Goal: Book appointment/travel/reservation

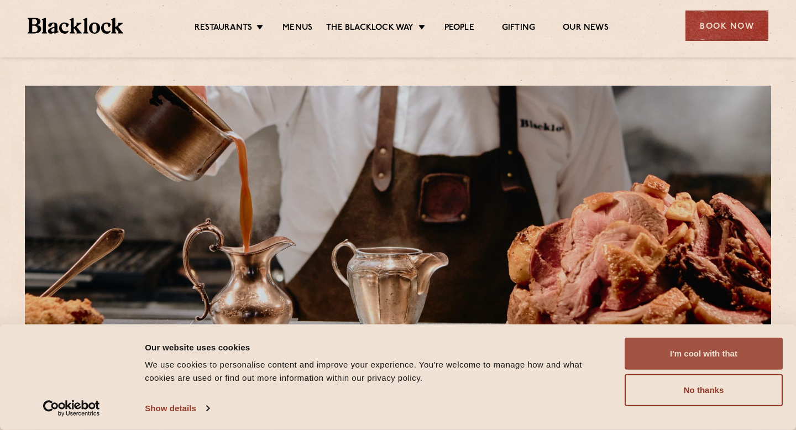
click at [702, 356] on button "I'm cool with that" at bounding box center [704, 354] width 158 height 32
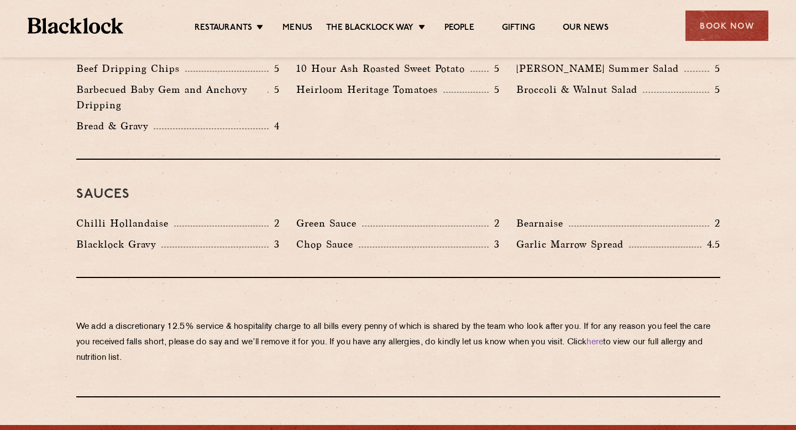
scroll to position [1752, 0]
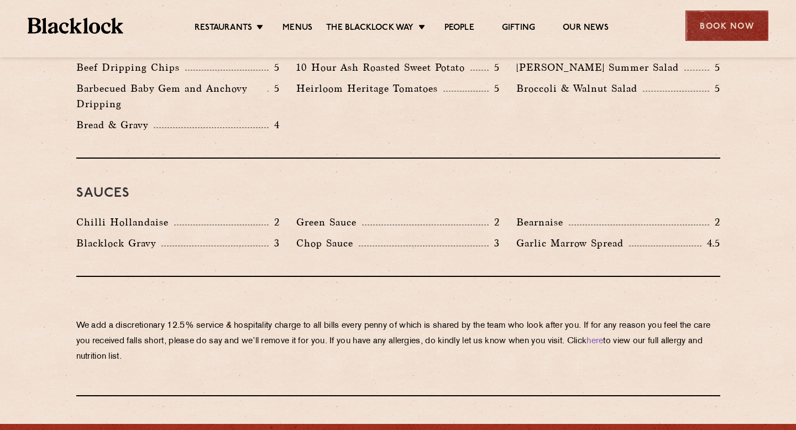
click at [718, 26] on div "Book Now" at bounding box center [727, 26] width 83 height 30
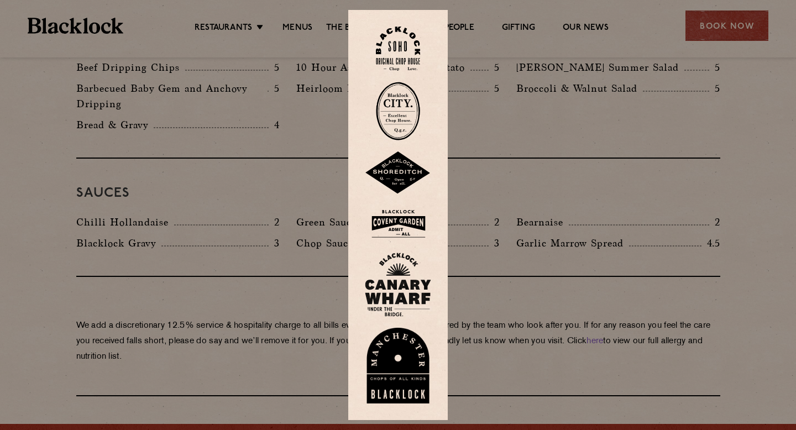
click at [399, 175] on img at bounding box center [398, 173] width 66 height 43
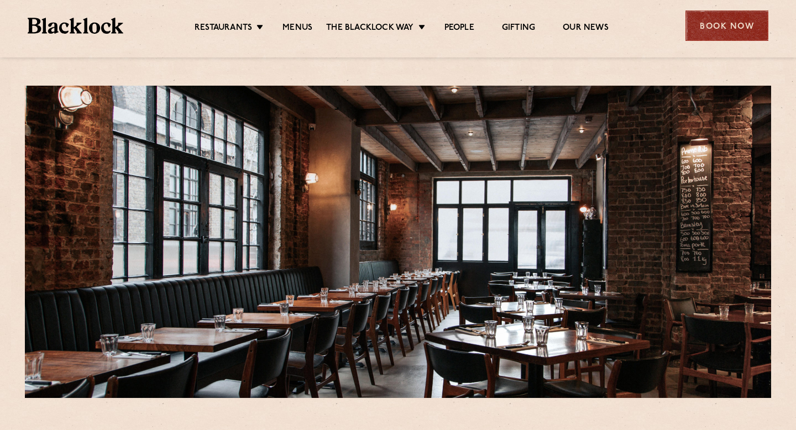
click at [723, 30] on div "Book Now" at bounding box center [727, 26] width 83 height 30
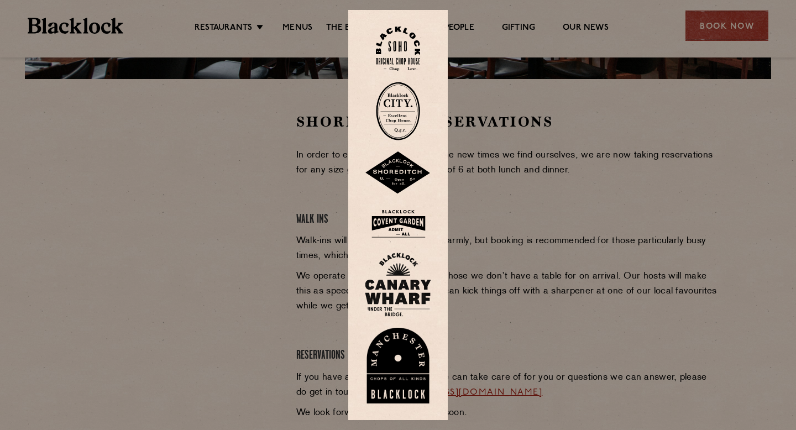
scroll to position [441, 0]
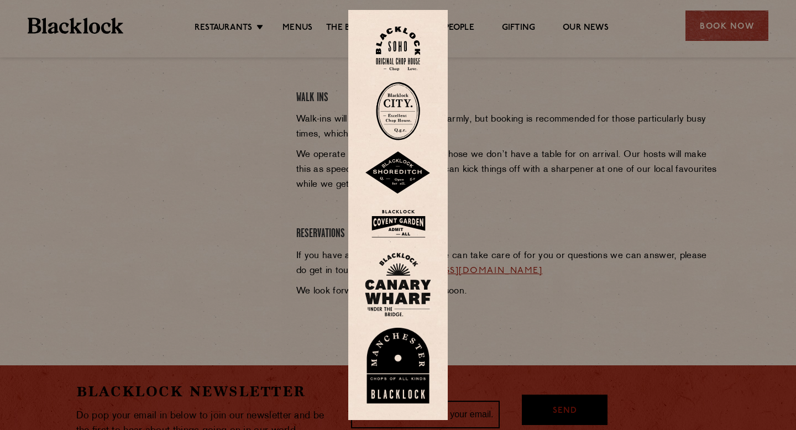
click at [262, 189] on div at bounding box center [398, 215] width 796 height 430
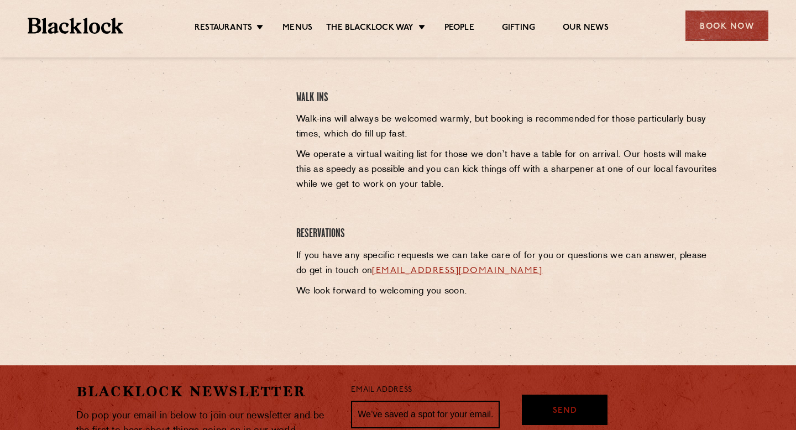
scroll to position [286, 0]
